Goal: Transaction & Acquisition: Purchase product/service

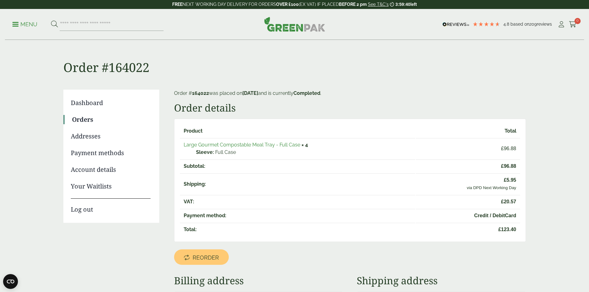
click at [33, 25] on p "Menu" at bounding box center [24, 24] width 25 height 7
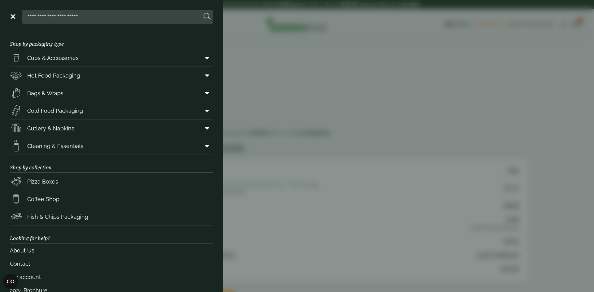
click at [297, 84] on aside "Close Shop by packaging type Cups & Accessories Hot Drink Paper Cups Smoothie C…" at bounding box center [297, 146] width 594 height 292
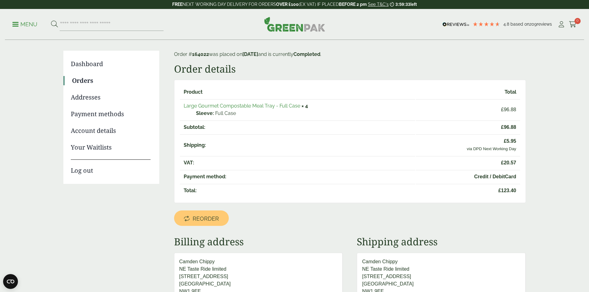
scroll to position [31, 0]
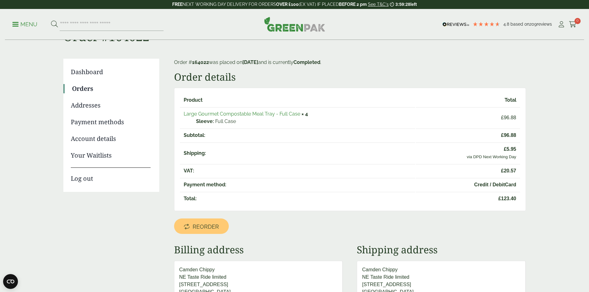
click at [33, 27] on p "Menu" at bounding box center [24, 24] width 25 height 7
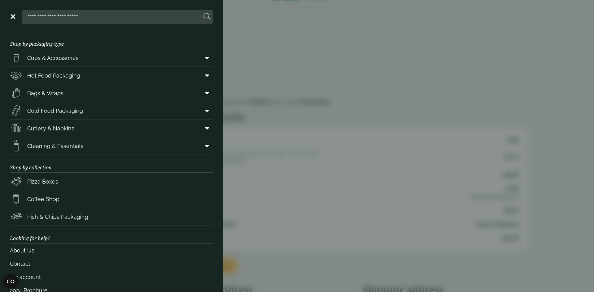
click at [272, 87] on aside "Close Shop by packaging type Cups & Accessories Hot Drink Paper Cups Smoothie C…" at bounding box center [297, 146] width 594 height 292
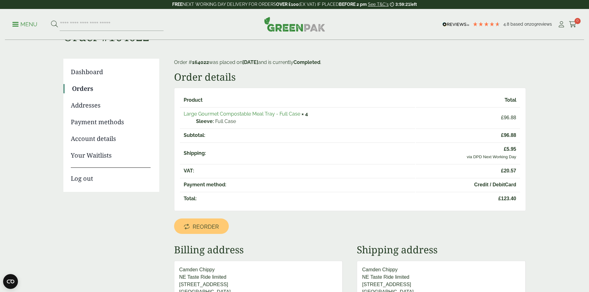
click at [265, 113] on link "Large Gourmet Compostable Meal Tray - Full Case" at bounding box center [242, 114] width 117 height 6
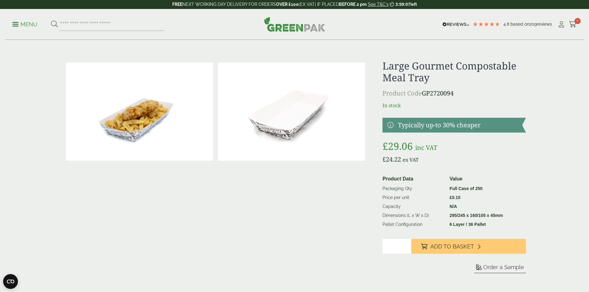
click at [408, 243] on input "*" at bounding box center [397, 246] width 29 height 15
type input "*"
click at [408, 243] on input "*" at bounding box center [397, 246] width 29 height 15
click at [434, 246] on span "Add to Basket" at bounding box center [453, 246] width 44 height 7
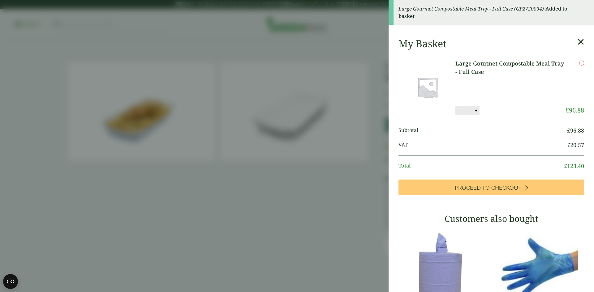
click at [577, 39] on icon at bounding box center [580, 42] width 6 height 9
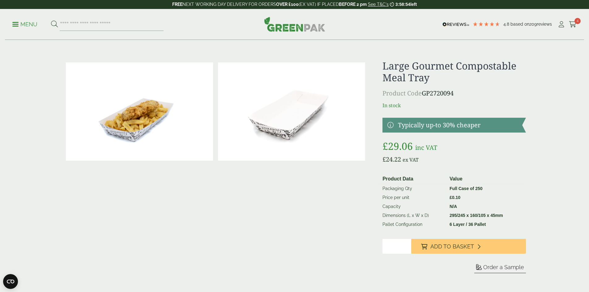
click at [17, 23] on p "Menu" at bounding box center [24, 24] width 25 height 7
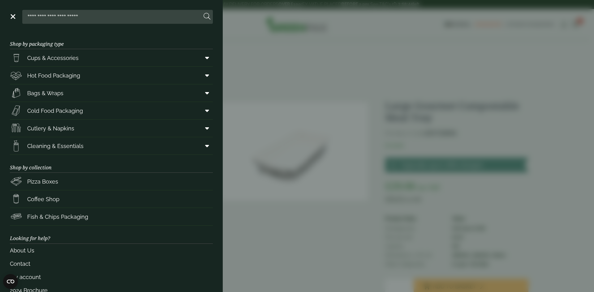
click at [278, 119] on aside "Close Shop by packaging type Cups & Accessories Hot Drink Paper Cups Smoothie C…" at bounding box center [297, 146] width 594 height 292
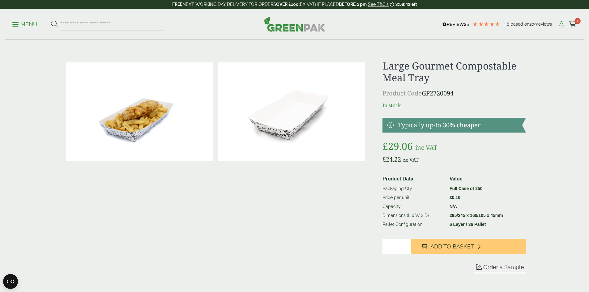
click at [559, 25] on icon at bounding box center [562, 24] width 8 height 6
click at [558, 24] on icon at bounding box center [562, 24] width 8 height 6
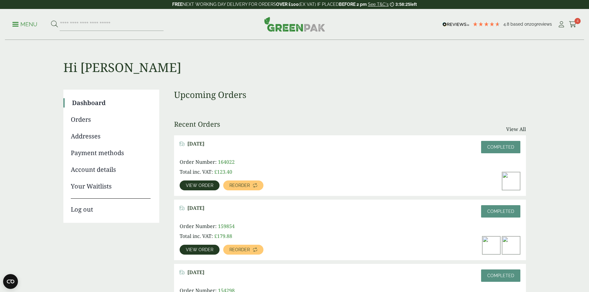
click at [213, 183] on span "View order" at bounding box center [200, 185] width 28 height 4
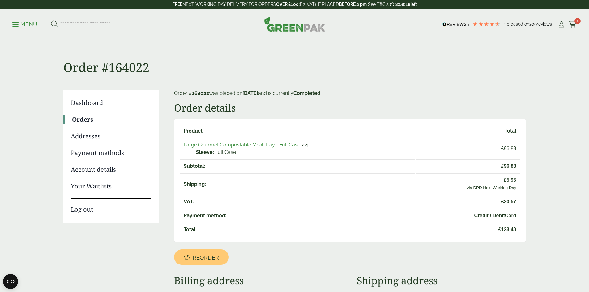
click at [87, 119] on link "Orders" at bounding box center [111, 119] width 79 height 9
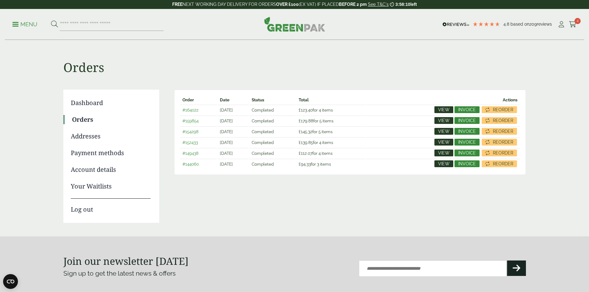
click at [445, 108] on span "View" at bounding box center [443, 110] width 11 height 4
click at [447, 119] on span "View" at bounding box center [443, 120] width 11 height 4
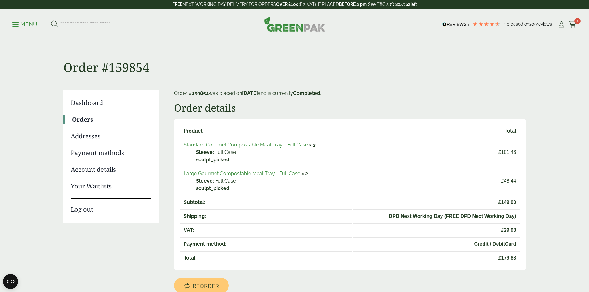
click at [248, 146] on link "Standard Gourmet Compostable Meal Tray - Full Case" at bounding box center [246, 145] width 124 height 6
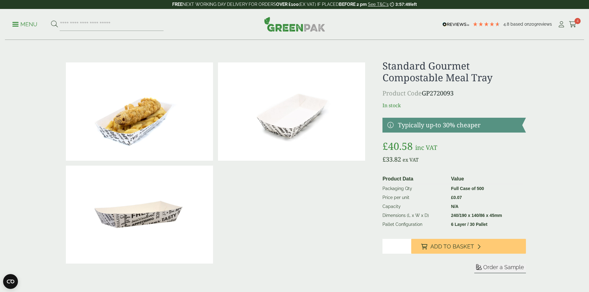
type input "*"
click at [406, 245] on input "*" at bounding box center [397, 246] width 29 height 15
click at [462, 247] on span "Add to Basket" at bounding box center [453, 246] width 44 height 7
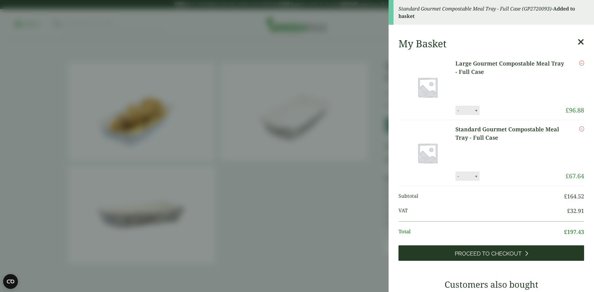
click at [497, 253] on span "Proceed to Checkout" at bounding box center [488, 254] width 67 height 7
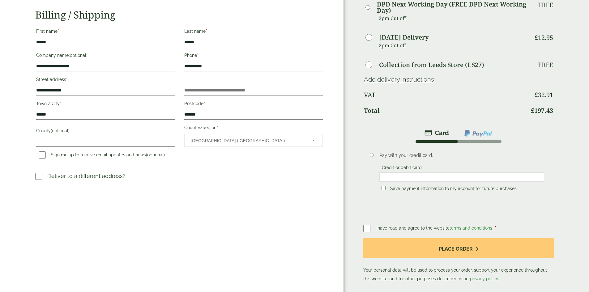
scroll to position [124, 0]
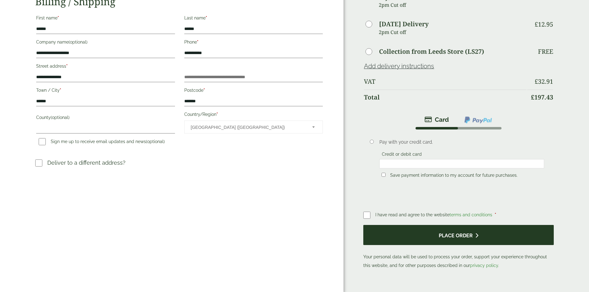
click at [403, 225] on button "Place order" at bounding box center [458, 235] width 190 height 20
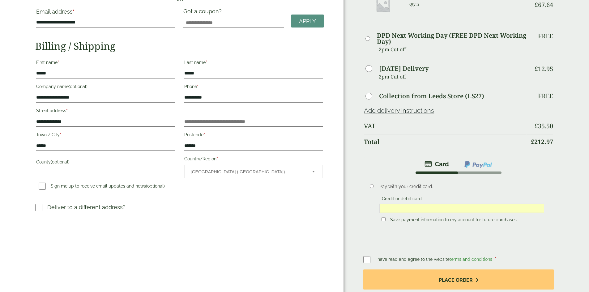
scroll to position [93, 0]
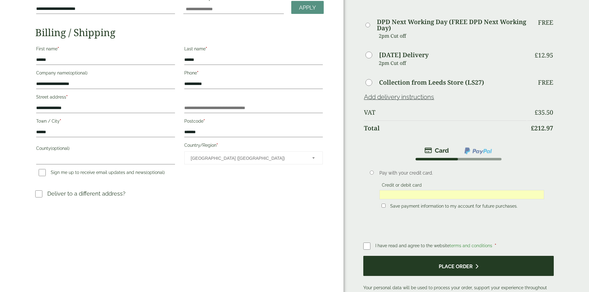
click at [444, 256] on button "Place order" at bounding box center [458, 266] width 190 height 20
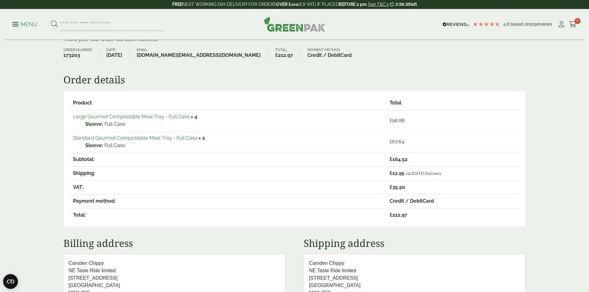
scroll to position [62, 0]
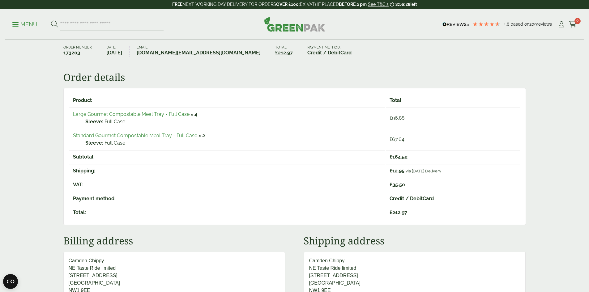
click at [142, 115] on link "Large Gourmet Compostable Meal Tray - Full Case" at bounding box center [131, 114] width 117 height 6
